Goal: Task Accomplishment & Management: Use online tool/utility

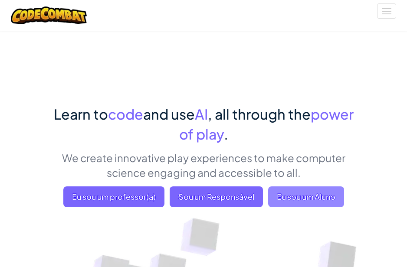
click at [287, 192] on span "Eu sou um Aluno" at bounding box center [306, 196] width 76 height 21
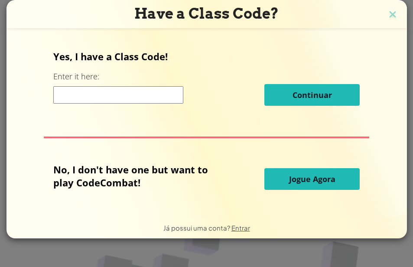
click at [299, 178] on span "Jogue Agora" at bounding box center [312, 179] width 46 height 10
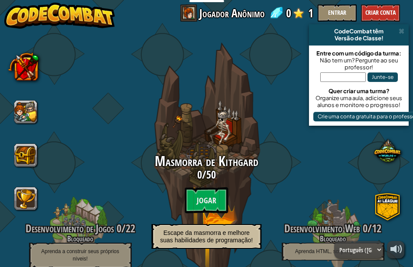
select select "pt-BR"
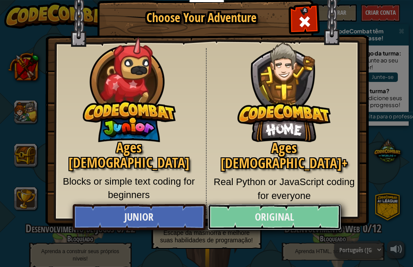
click at [310, 215] on link "Original" at bounding box center [275, 217] width 134 height 26
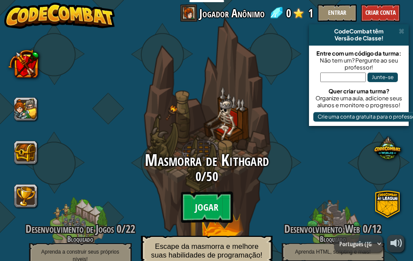
click at [187, 206] on btn "Jogar" at bounding box center [207, 206] width 52 height 31
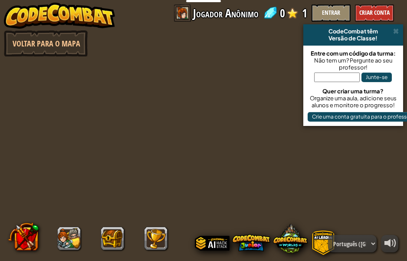
select select "pt-BR"
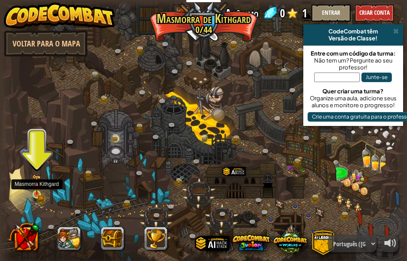
click at [35, 189] on img at bounding box center [37, 184] width 10 height 21
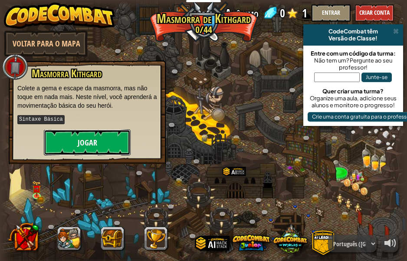
click at [76, 144] on button "Jogar" at bounding box center [87, 142] width 87 height 26
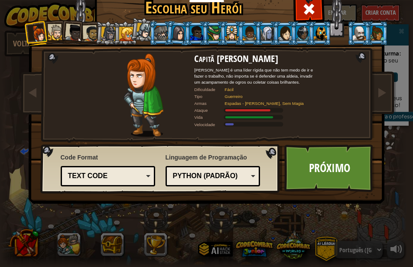
click at [232, 30] on div at bounding box center [231, 33] width 13 height 14
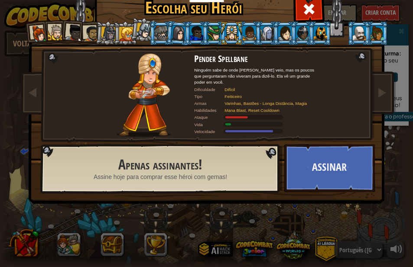
click at [132, 26] on li at bounding box center [143, 29] width 26 height 26
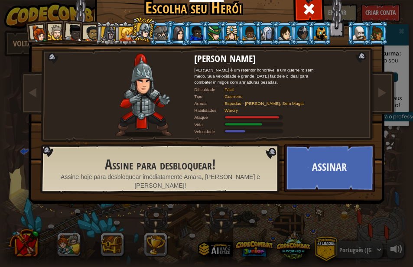
click at [36, 26] on div at bounding box center [38, 33] width 17 height 17
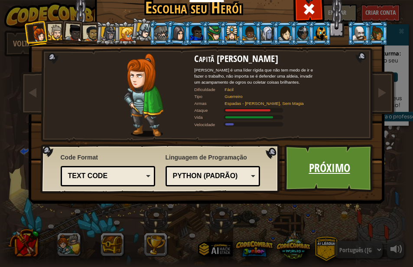
click at [318, 166] on link "Próximo" at bounding box center [329, 168] width 91 height 48
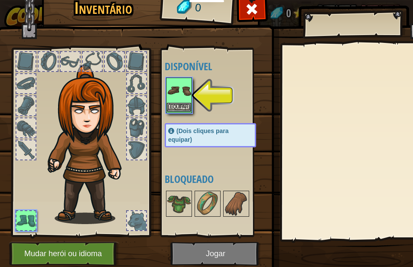
click at [177, 92] on img at bounding box center [179, 90] width 24 height 24
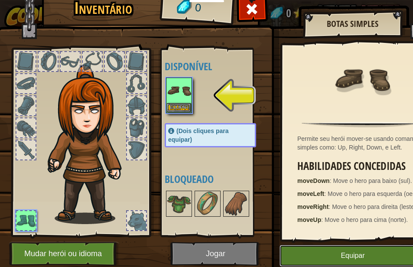
click at [369, 252] on button "Equipar" at bounding box center [353, 256] width 147 height 22
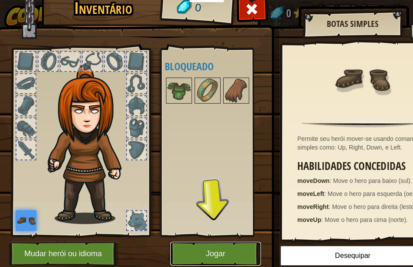
click at [225, 245] on button "Jogar" at bounding box center [215, 254] width 91 height 24
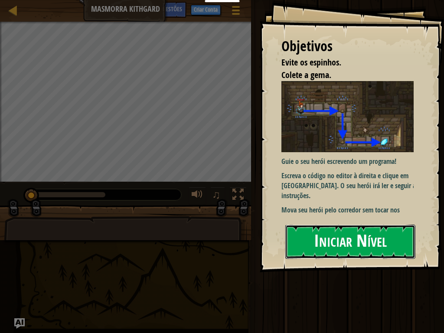
click at [323, 240] on button "Iniciar Nível" at bounding box center [350, 242] width 130 height 34
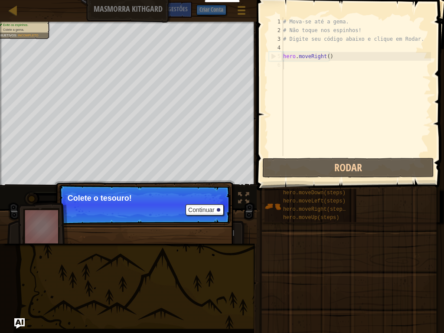
click at [177, 196] on p "Colete o tesouro!" at bounding box center [145, 198] width 154 height 9
click at [195, 204] on p "Continuar Colete o tesouro!" at bounding box center [145, 205] width 172 height 40
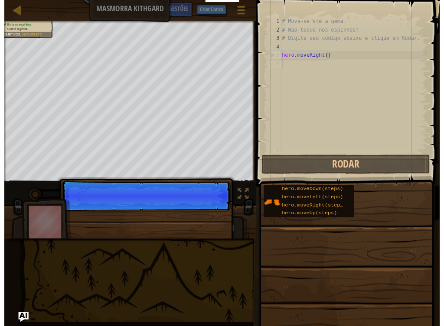
scroll to position [4, 0]
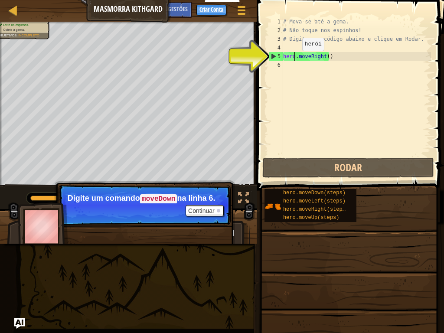
click at [295, 59] on div "# Mova-se até a gema. # Não toque nos espinhos! # Digite seu código abaixo e cl…" at bounding box center [356, 95] width 150 height 156
type textarea "her.moveRight()"
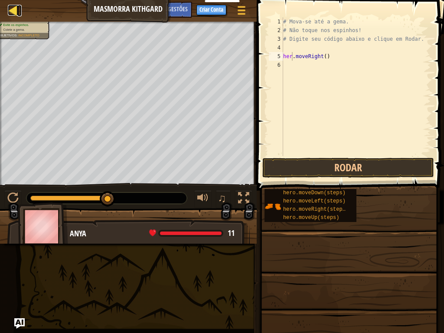
click at [13, 7] on div at bounding box center [13, 10] width 11 height 11
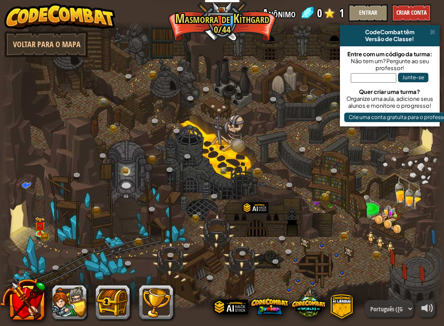
select select "pt-BR"
click at [45, 42] on link "Voltar para o Mapa" at bounding box center [46, 44] width 84 height 26
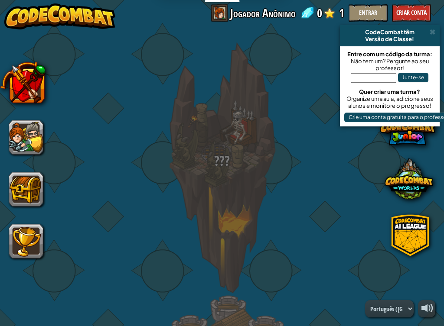
select select "pt-BR"
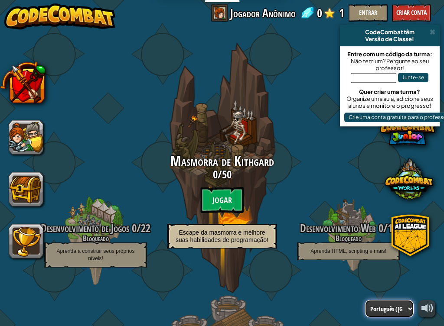
click at [385, 267] on select "English ([GEOGRAPHIC_DATA]) English ([GEOGRAPHIC_DATA]) 简体中文 繁體中文 русский españ…" at bounding box center [389, 308] width 49 height 17
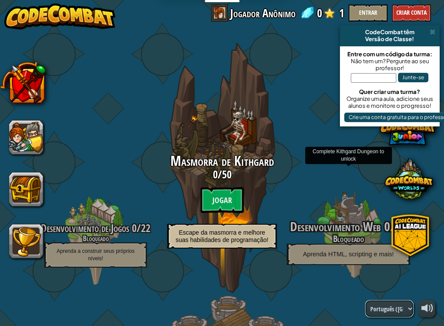
select select "pt-PT"
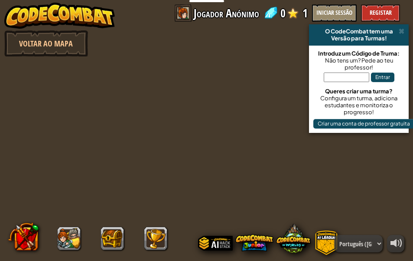
select select "pt-PT"
